Goal: Find specific page/section: Find specific page/section

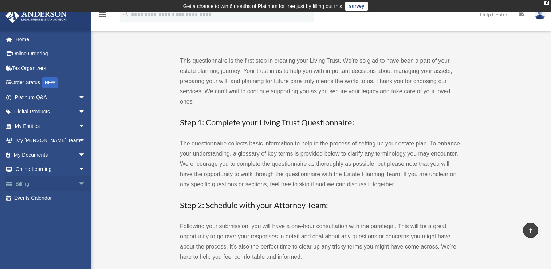
scroll to position [435, 0]
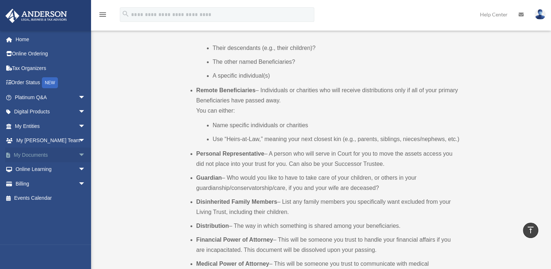
click at [78, 155] on span "arrow_drop_down" at bounding box center [85, 154] width 15 height 15
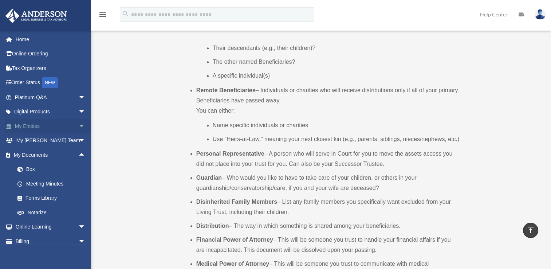
click at [78, 124] on span "arrow_drop_down" at bounding box center [85, 126] width 15 height 15
click at [37, 193] on link "My Blueprint" at bounding box center [53, 198] width 86 height 15
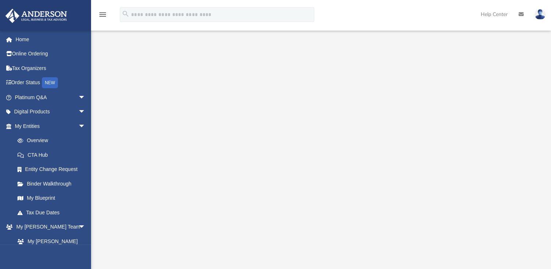
scroll to position [73, 0]
click at [78, 98] on span "arrow_drop_down" at bounding box center [85, 97] width 15 height 15
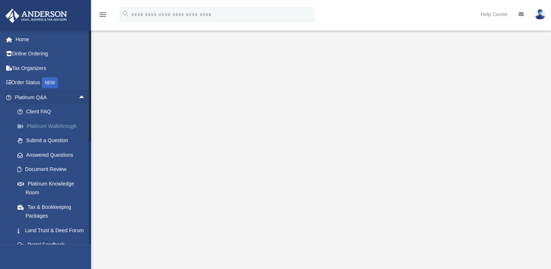
click at [59, 124] on link "Platinum Walkthrough" at bounding box center [53, 126] width 86 height 15
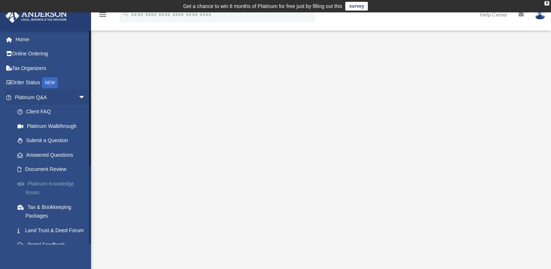
click at [42, 183] on link "Platinum Knowledge Room" at bounding box center [53, 187] width 86 height 23
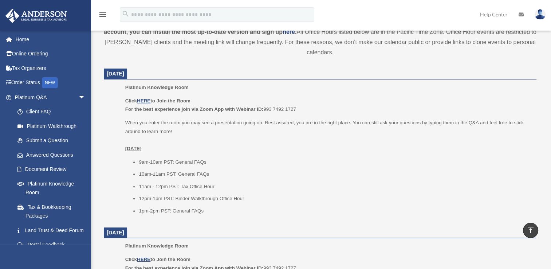
scroll to position [306, 0]
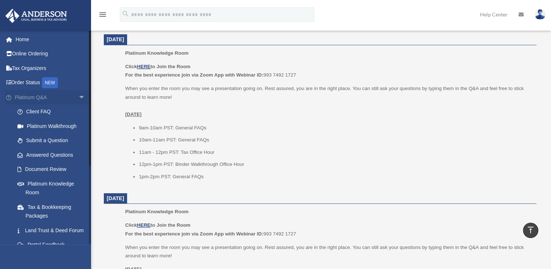
click at [78, 97] on span "arrow_drop_down" at bounding box center [85, 97] width 15 height 15
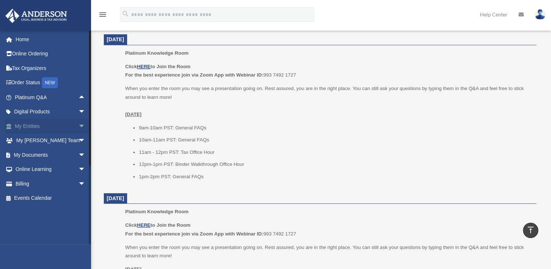
click at [78, 126] on span "arrow_drop_down" at bounding box center [85, 126] width 15 height 15
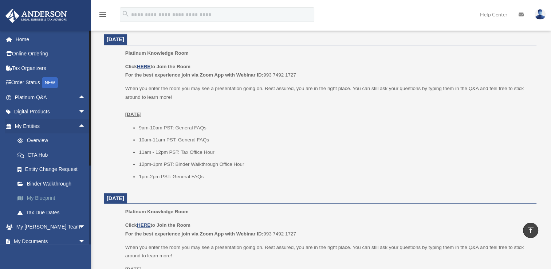
click at [38, 197] on link "My Blueprint" at bounding box center [53, 198] width 86 height 15
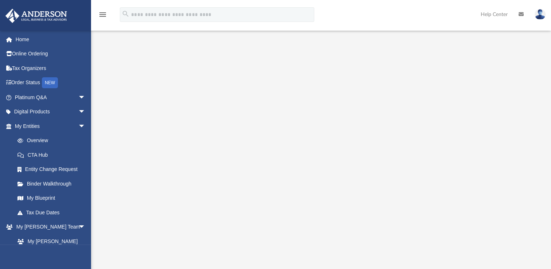
scroll to position [73, 0]
click at [78, 124] on span "arrow_drop_down" at bounding box center [85, 126] width 15 height 15
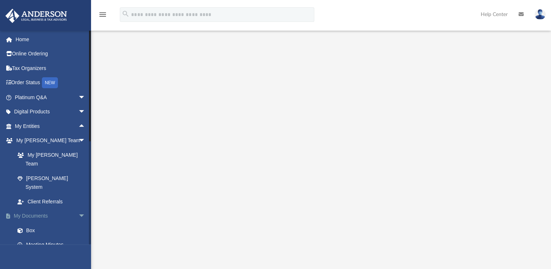
click at [78, 209] on span "arrow_drop_down" at bounding box center [85, 216] width 15 height 15
click at [33, 209] on link "My Documents arrow_drop_up" at bounding box center [50, 216] width 91 height 15
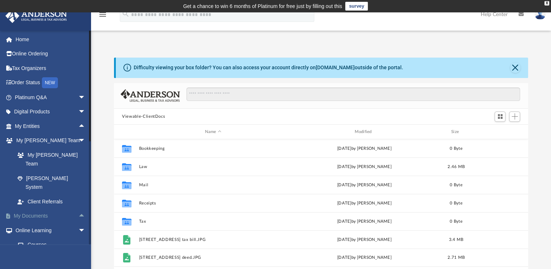
click at [78, 209] on span "arrow_drop_up" at bounding box center [85, 216] width 15 height 15
click at [80, 209] on span "arrow_drop_down" at bounding box center [85, 216] width 15 height 15
click at [78, 209] on span "arrow_drop_up" at bounding box center [85, 216] width 15 height 15
click at [29, 223] on link "Box" at bounding box center [53, 230] width 86 height 15
click at [31, 223] on link "Box" at bounding box center [53, 230] width 86 height 15
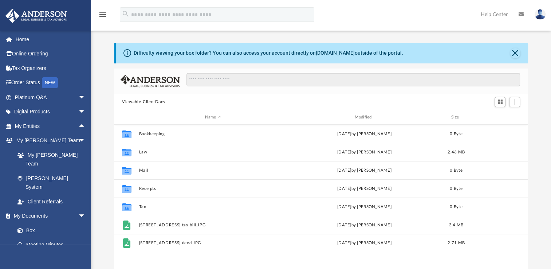
scroll to position [29, 0]
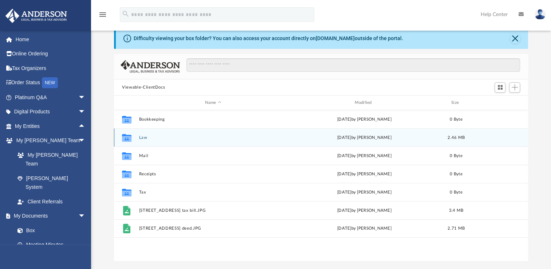
click at [143, 138] on button "Law" at bounding box center [213, 137] width 148 height 5
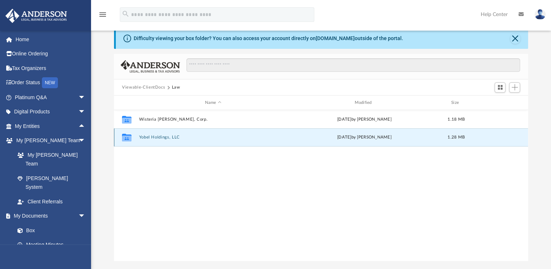
click at [148, 137] on button "Yobel Holdings, LLC" at bounding box center [213, 137] width 148 height 5
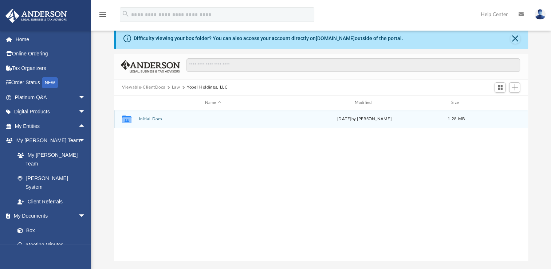
click at [144, 120] on button "Initial Docs" at bounding box center [213, 118] width 148 height 5
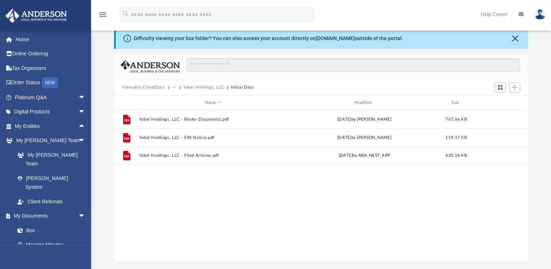
click at [152, 87] on button "Viewable-ClientDocs" at bounding box center [143, 87] width 43 height 7
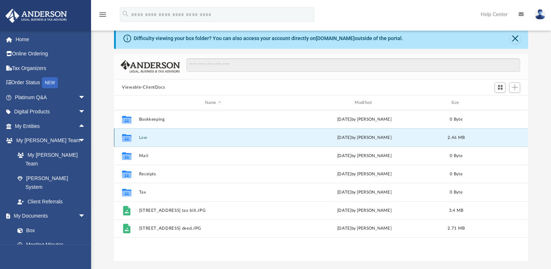
click at [142, 135] on button "Law" at bounding box center [213, 137] width 148 height 5
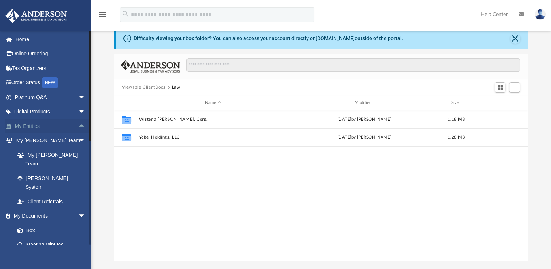
click at [78, 124] on span "arrow_drop_up" at bounding box center [85, 126] width 15 height 15
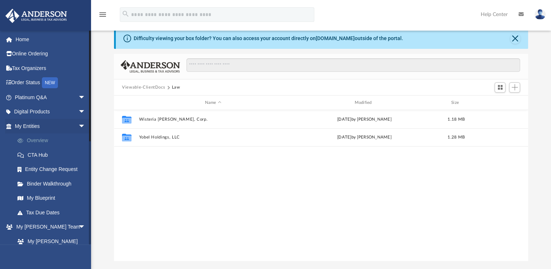
click at [31, 140] on link "Overview" at bounding box center [53, 140] width 86 height 15
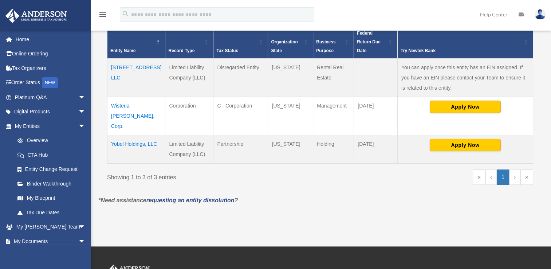
scroll to position [189, 0]
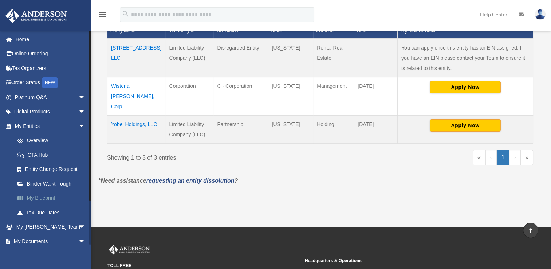
click at [43, 194] on link "My Blueprint" at bounding box center [53, 198] width 86 height 15
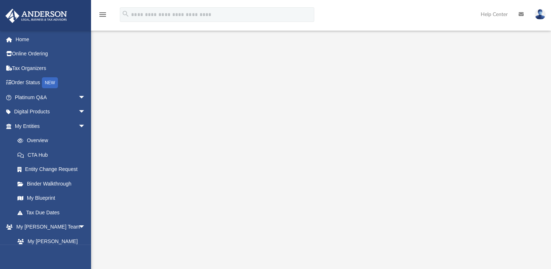
scroll to position [44, 0]
